Goal: Navigation & Orientation: Find specific page/section

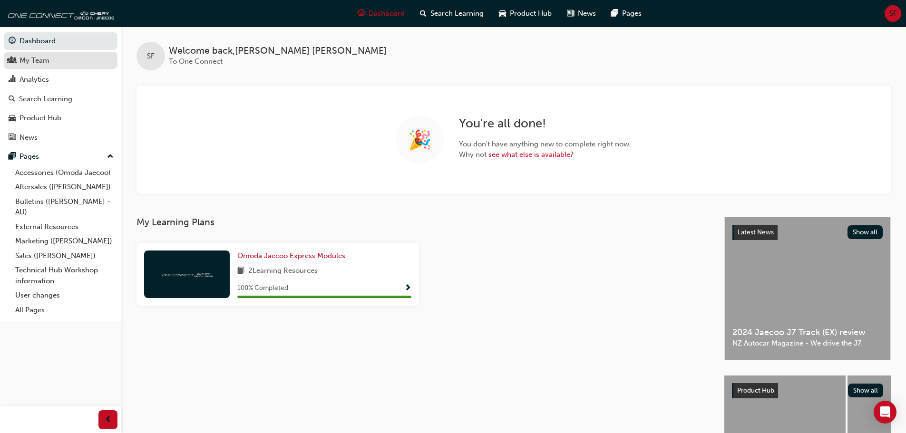
click at [42, 61] on div "My Team" at bounding box center [34, 60] width 30 height 11
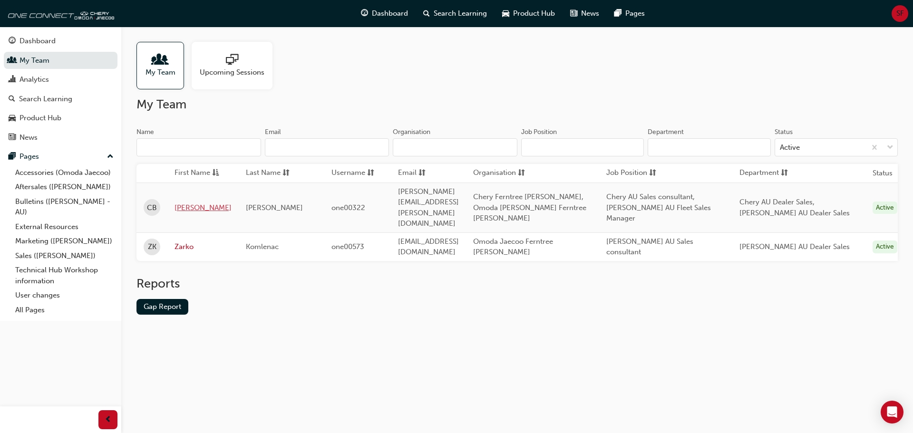
click at [189, 202] on link "[PERSON_NAME]" at bounding box center [202, 207] width 57 height 11
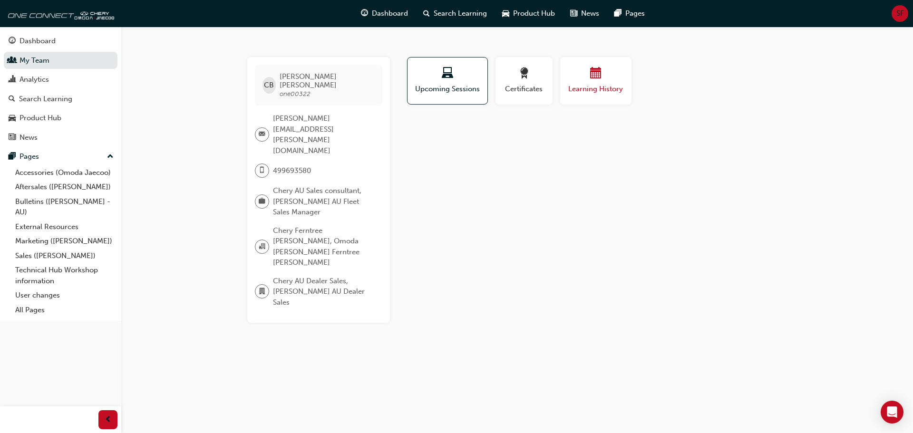
click at [610, 76] on div "button" at bounding box center [595, 74] width 57 height 15
click at [501, 84] on button "Certificates" at bounding box center [523, 81] width 57 height 48
click at [472, 87] on span "Upcoming Sessions" at bounding box center [447, 89] width 67 height 11
click at [40, 61] on link "My Team" at bounding box center [61, 61] width 114 height 18
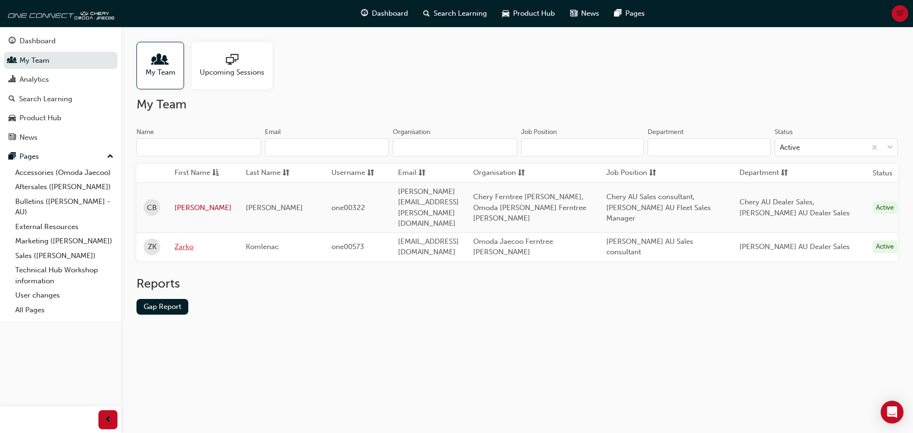
click at [181, 241] on link "Zarko" at bounding box center [202, 246] width 57 height 11
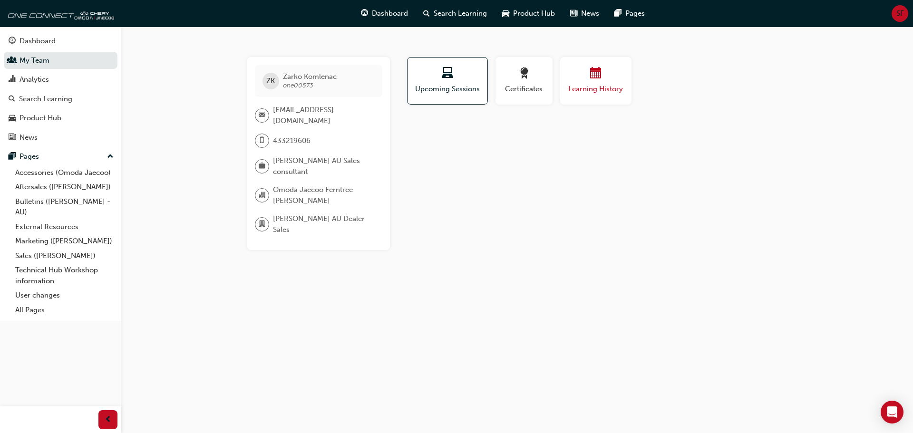
click at [598, 83] on div "Learning History" at bounding box center [595, 80] width 57 height 27
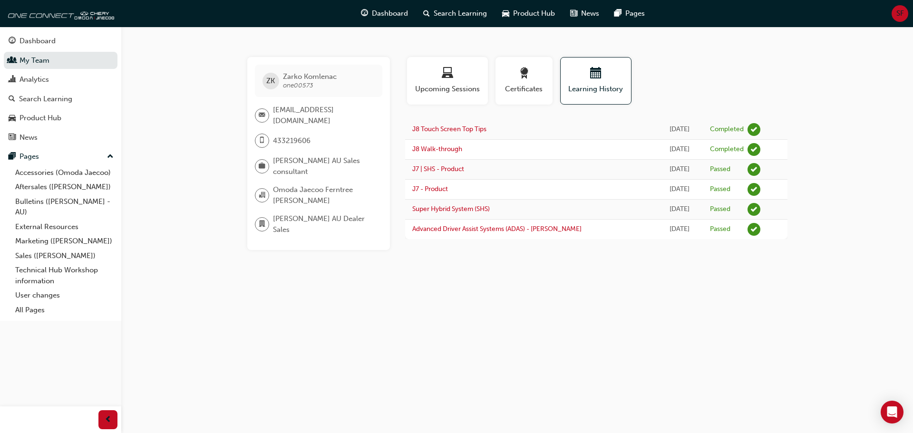
click at [189, 156] on div "ZK [PERSON_NAME] one00573 [EMAIL_ADDRESS][DOMAIN_NAME] 433219606 [PERSON_NAME] …" at bounding box center [456, 216] width 913 height 433
